Goal: Check status: Check status

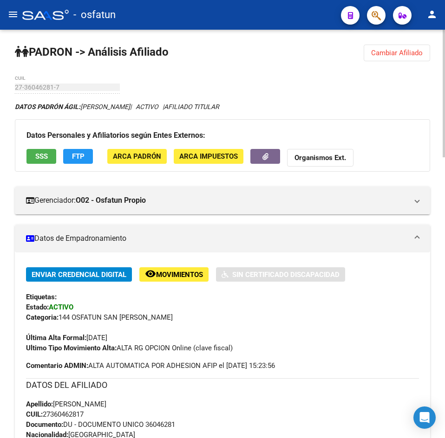
click at [387, 55] on span "Cambiar Afiliado" at bounding box center [397, 53] width 52 height 8
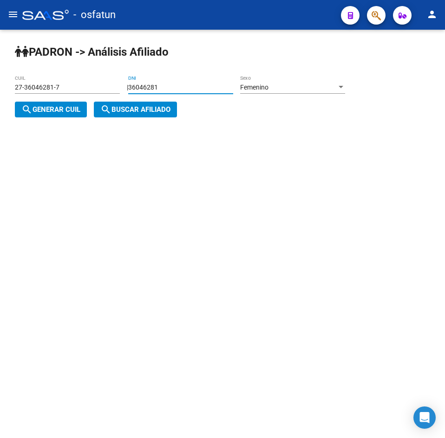
drag, startPoint x: 196, startPoint y: 84, endPoint x: 68, endPoint y: 88, distance: 127.7
click at [70, 88] on app-analisis-afiliado "PADRON -> Análisis Afiliado 27-36046281-7 CUIL | 36046281 DNI Femenino Sexo sea…" at bounding box center [183, 99] width 337 height 30
paste input "30865067"
type input "30865067"
click at [312, 80] on div "Femenino Sexo" at bounding box center [292, 84] width 105 height 19
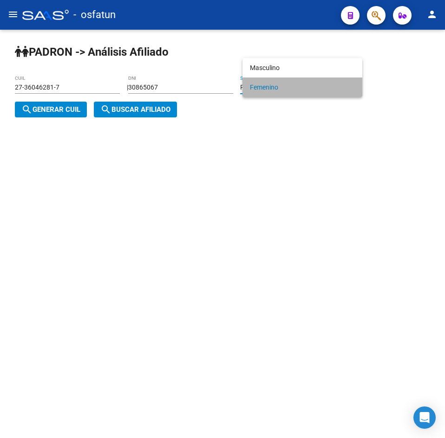
click at [314, 88] on span "Femenino" at bounding box center [302, 87] width 105 height 19
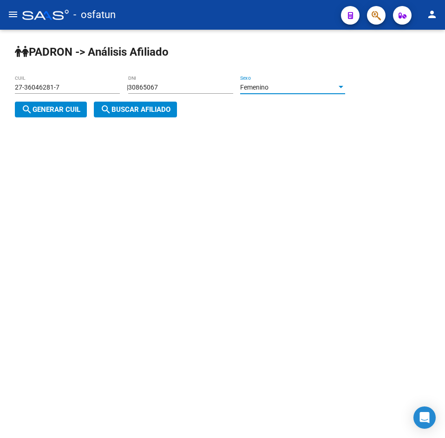
click at [305, 88] on div "Femenino" at bounding box center [288, 88] width 97 height 8
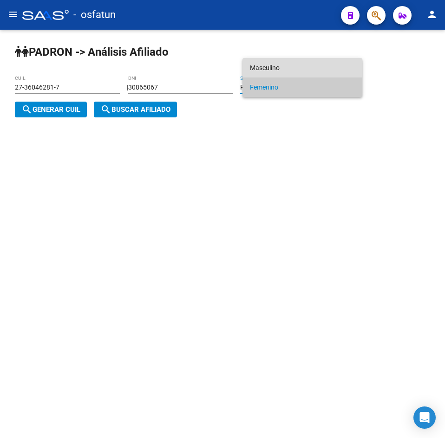
click at [276, 63] on span "Masculino" at bounding box center [302, 67] width 105 height 19
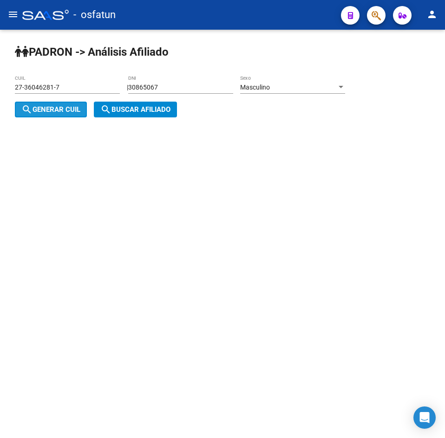
click at [64, 113] on span "search Generar CUIL" at bounding box center [50, 109] width 59 height 8
type input "20-30865067-8"
click at [127, 111] on span "search Buscar afiliado" at bounding box center [135, 109] width 70 height 8
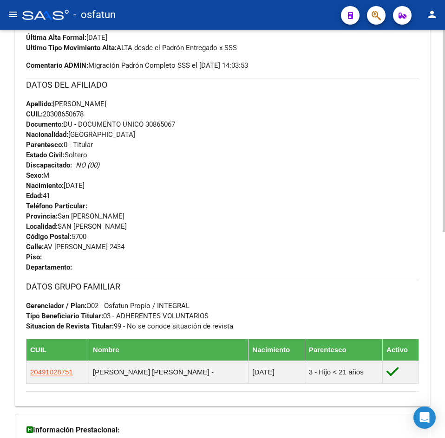
scroll to position [416, 0]
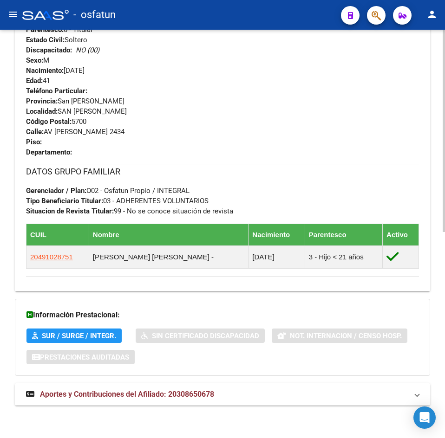
click at [64, 394] on span "Aportes y Contribuciones del Afiliado: 20308650678" at bounding box center [127, 394] width 174 height 9
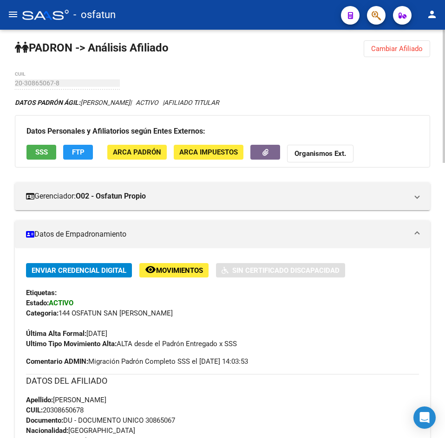
scroll to position [0, 0]
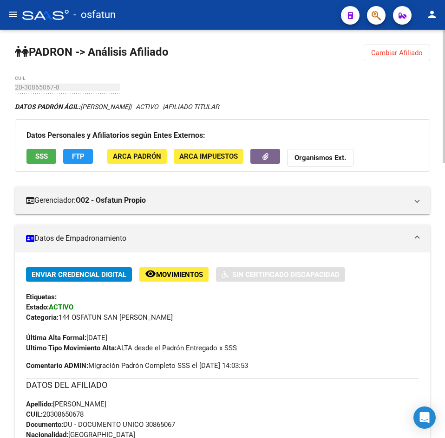
click at [278, 336] on div "Última Alta Formal: [DATE]" at bounding box center [222, 333] width 393 height 20
